Goal: Find specific page/section: Find specific page/section

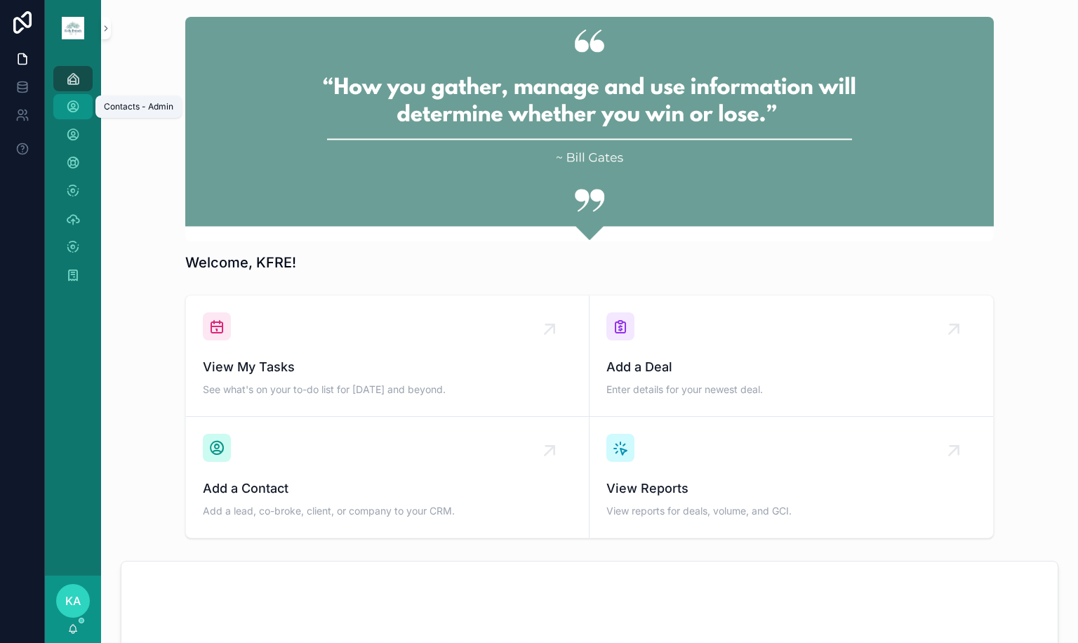
click at [77, 112] on icon "scrollable content" at bounding box center [73, 107] width 14 height 14
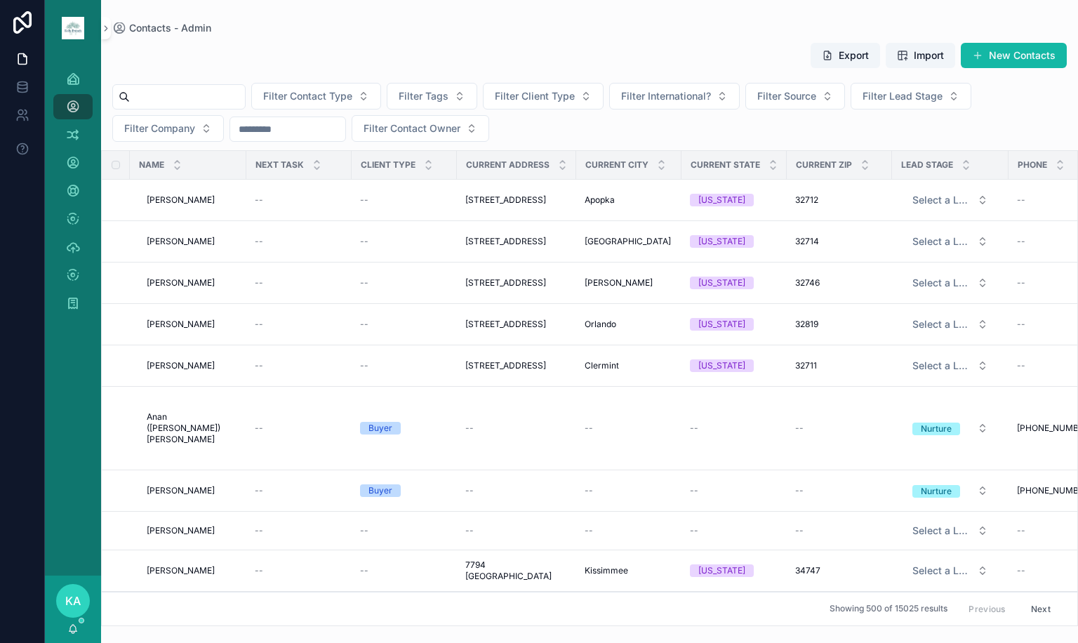
click at [194, 93] on input "scrollable content" at bounding box center [187, 97] width 115 height 20
type input "*******"
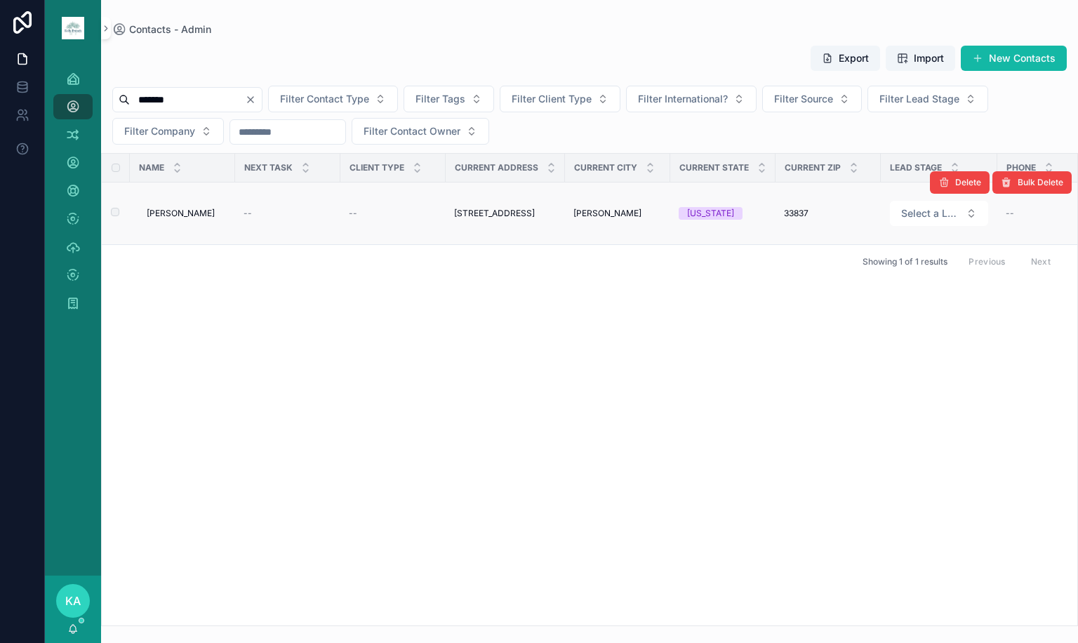
click at [164, 215] on span "[PERSON_NAME]" at bounding box center [181, 213] width 68 height 11
